Goal: Information Seeking & Learning: Learn about a topic

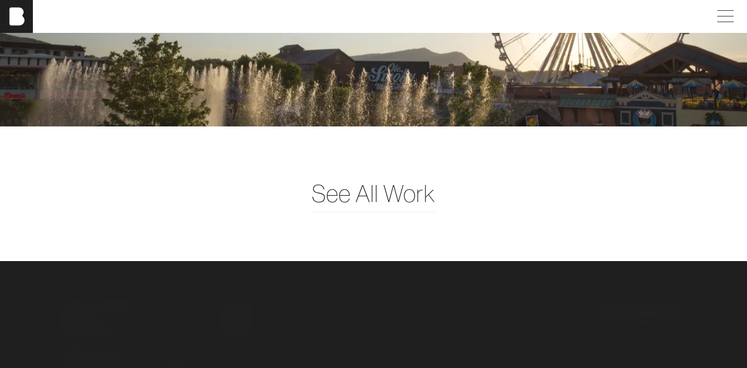
scroll to position [2424, 0]
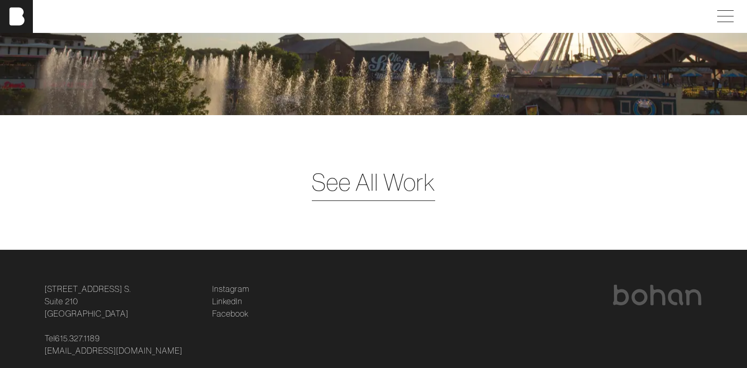
click at [353, 195] on span "See All Work" at bounding box center [373, 181] width 123 height 35
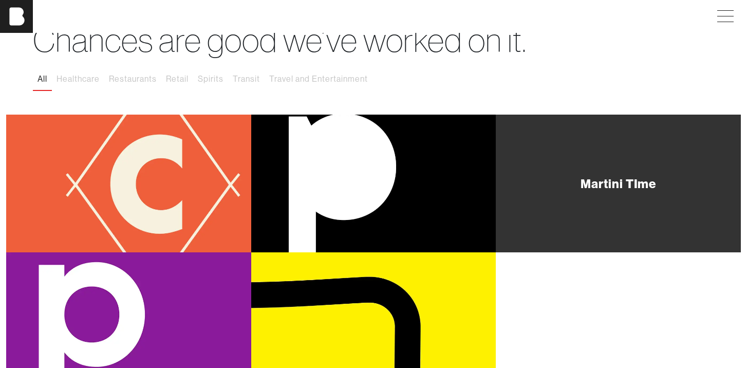
scroll to position [65, 0]
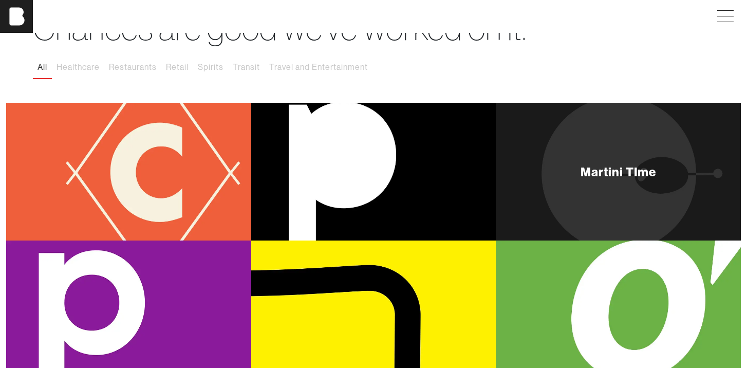
click at [549, 190] on div "Martini TIme" at bounding box center [618, 172] width 245 height 138
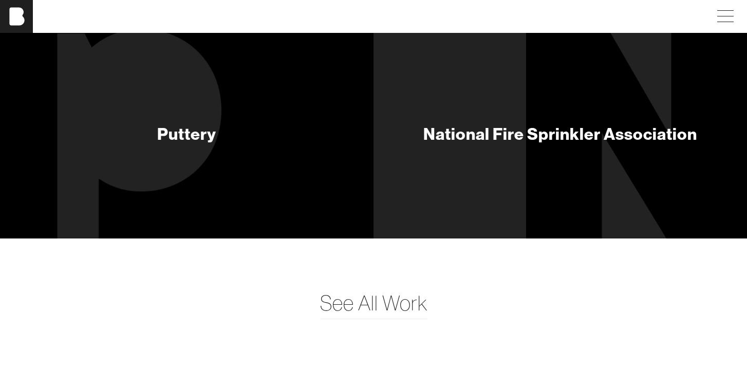
scroll to position [3939, 0]
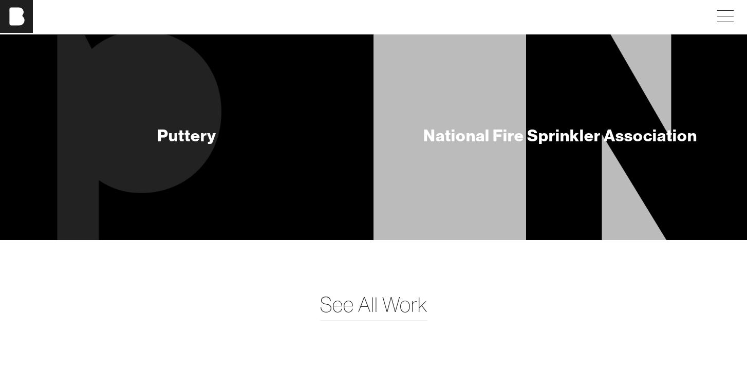
click at [484, 141] on div "National Fire Sprinkler Association" at bounding box center [560, 135] width 274 height 21
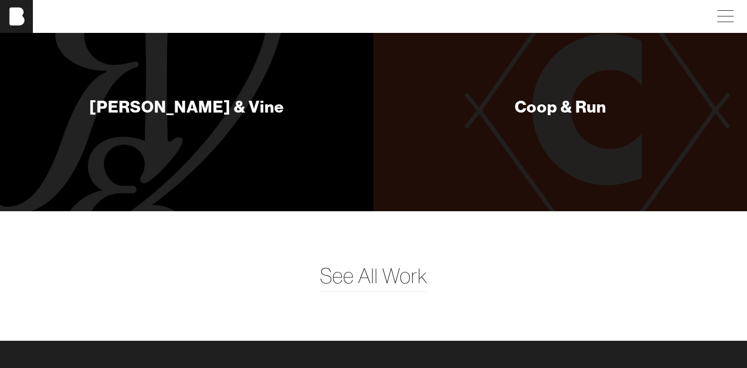
scroll to position [2472, 0]
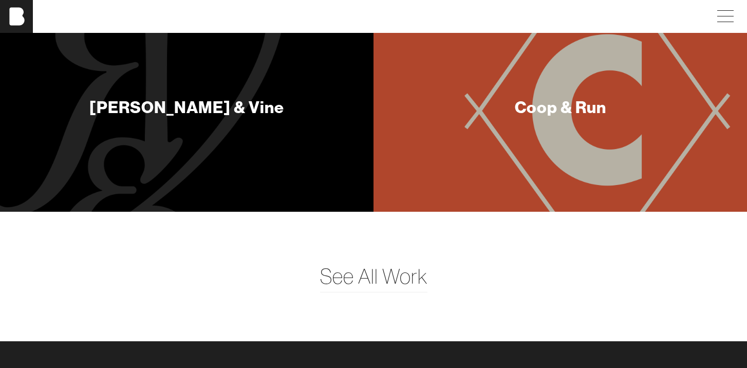
click at [522, 124] on div "Coop & Run" at bounding box center [560, 109] width 106 height 74
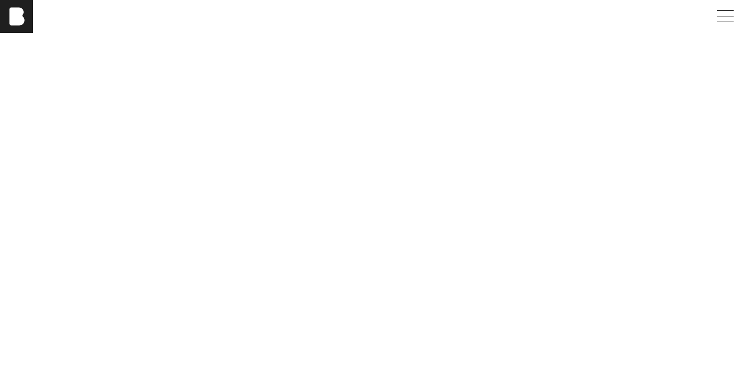
scroll to position [1832, 0]
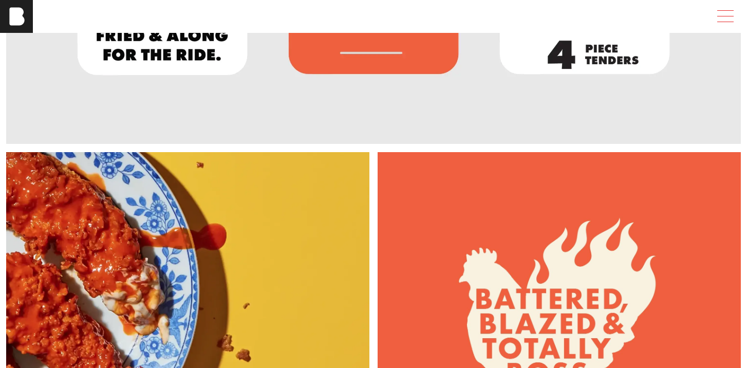
click at [722, 13] on span at bounding box center [723, 16] width 24 height 18
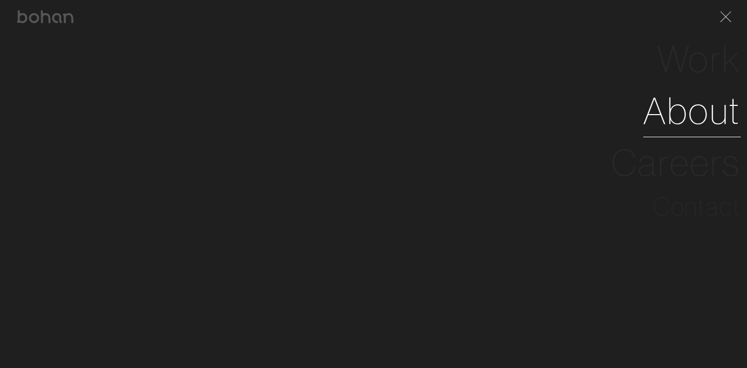
click at [674, 127] on link "About" at bounding box center [692, 111] width 98 height 52
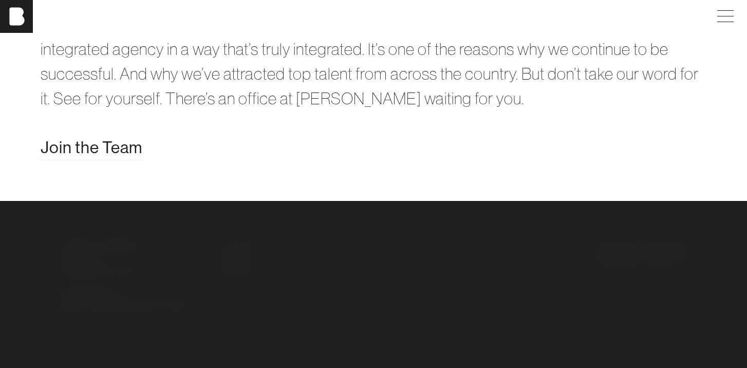
scroll to position [1884, 0]
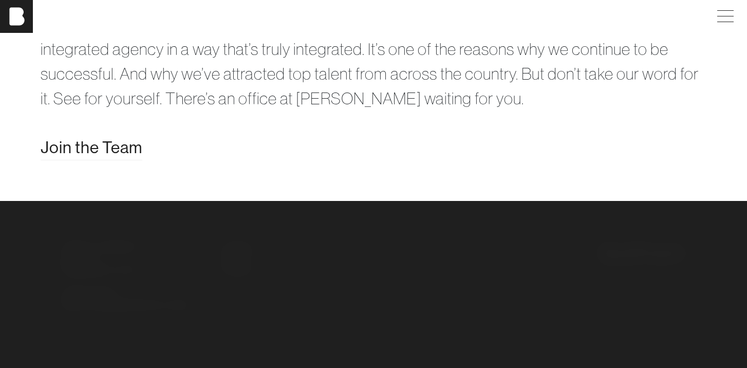
scroll to position [1904, 0]
click at [721, 19] on span at bounding box center [723, 16] width 24 height 18
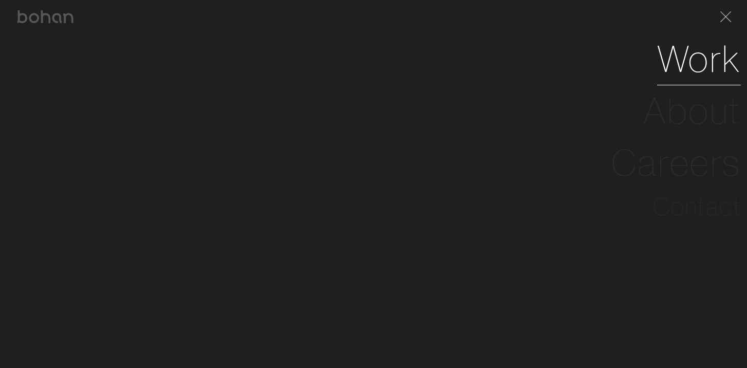
click at [695, 53] on link "Work" at bounding box center [699, 59] width 84 height 52
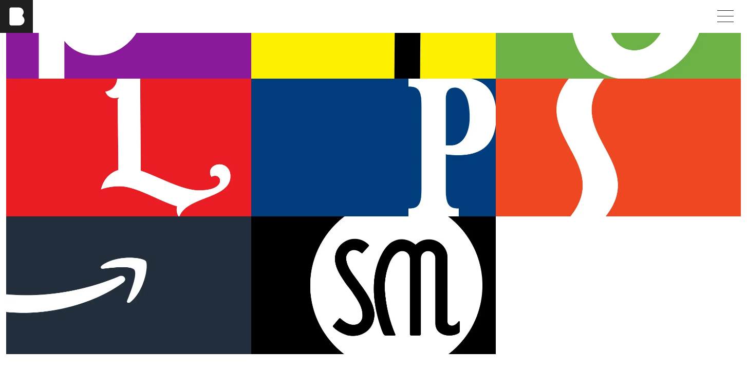
scroll to position [366, 0]
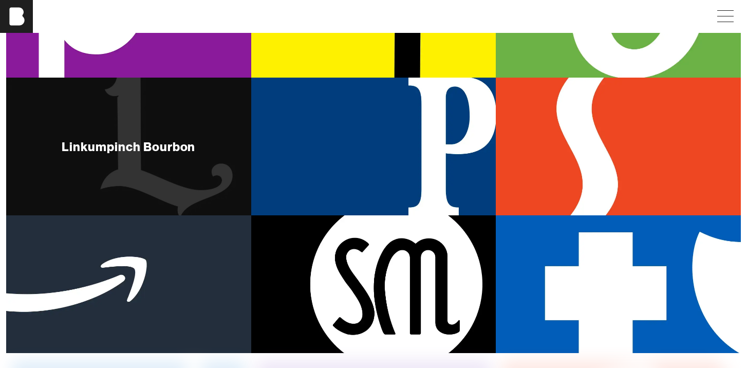
click at [162, 178] on div "Linkumpinch Bourbon" at bounding box center [128, 147] width 245 height 138
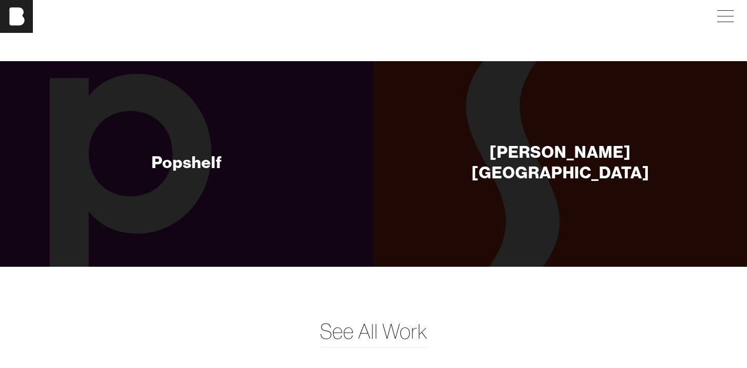
scroll to position [3791, 0]
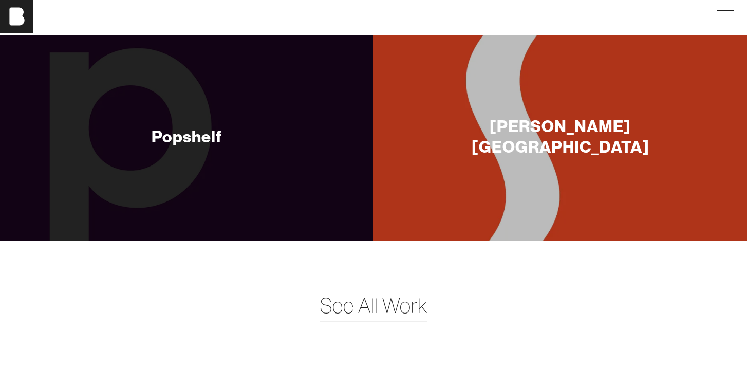
click at [472, 174] on div "[PERSON_NAME][GEOGRAPHIC_DATA]" at bounding box center [559, 137] width 373 height 205
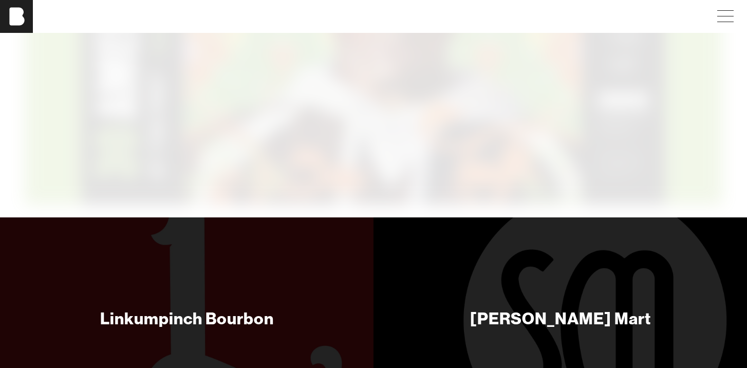
scroll to position [6901, 0]
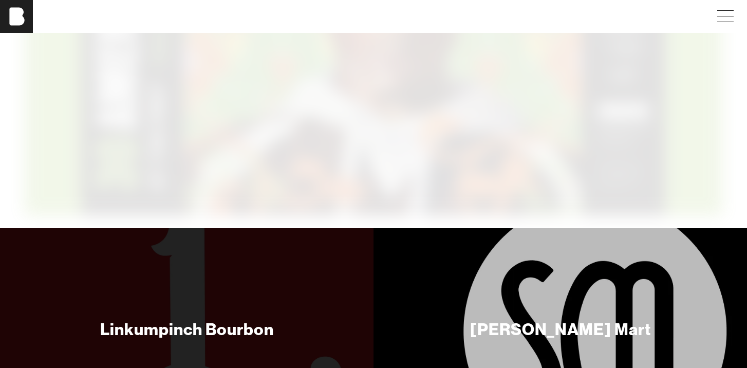
click at [532, 294] on div "[PERSON_NAME] Mart" at bounding box center [560, 331] width 196 height 74
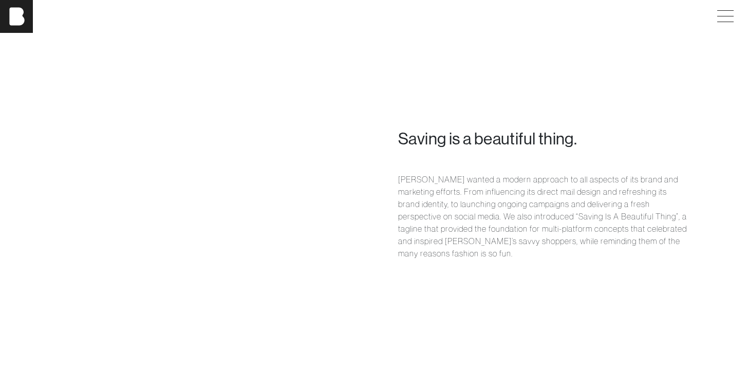
scroll to position [716, 0]
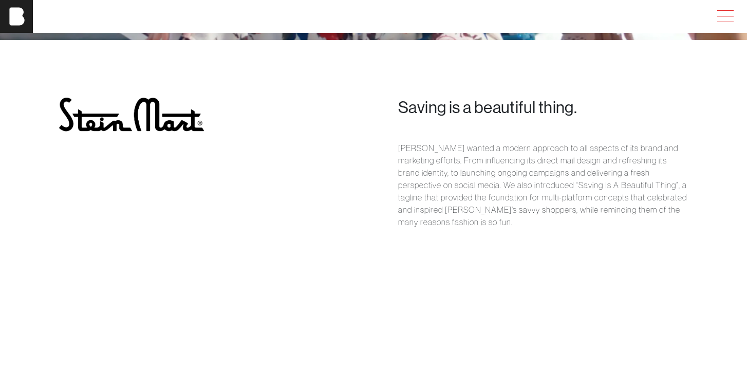
click at [721, 21] on span at bounding box center [723, 16] width 24 height 18
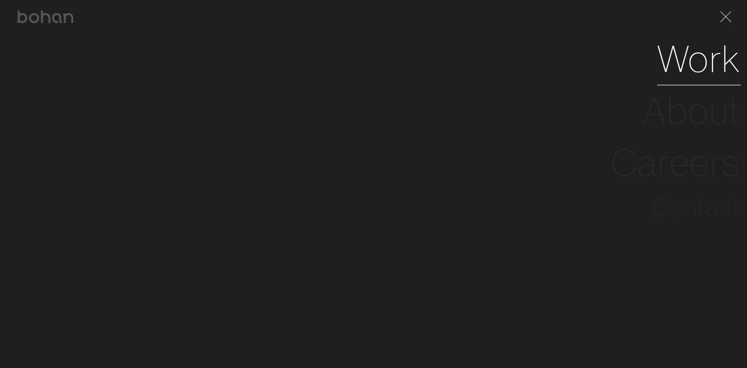
click at [690, 64] on link "Work" at bounding box center [699, 59] width 84 height 52
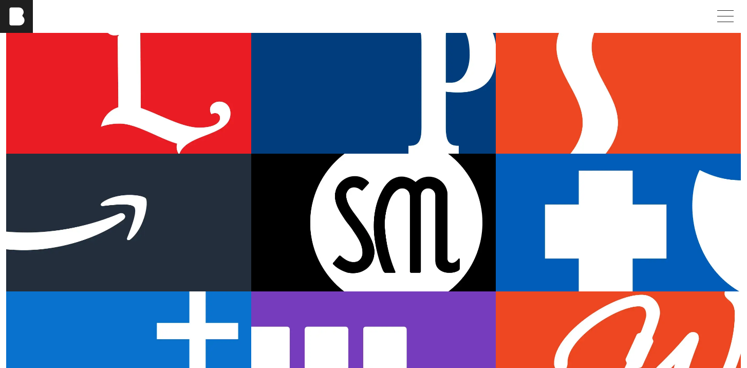
scroll to position [461, 0]
